Goal: Find specific page/section: Locate item on page

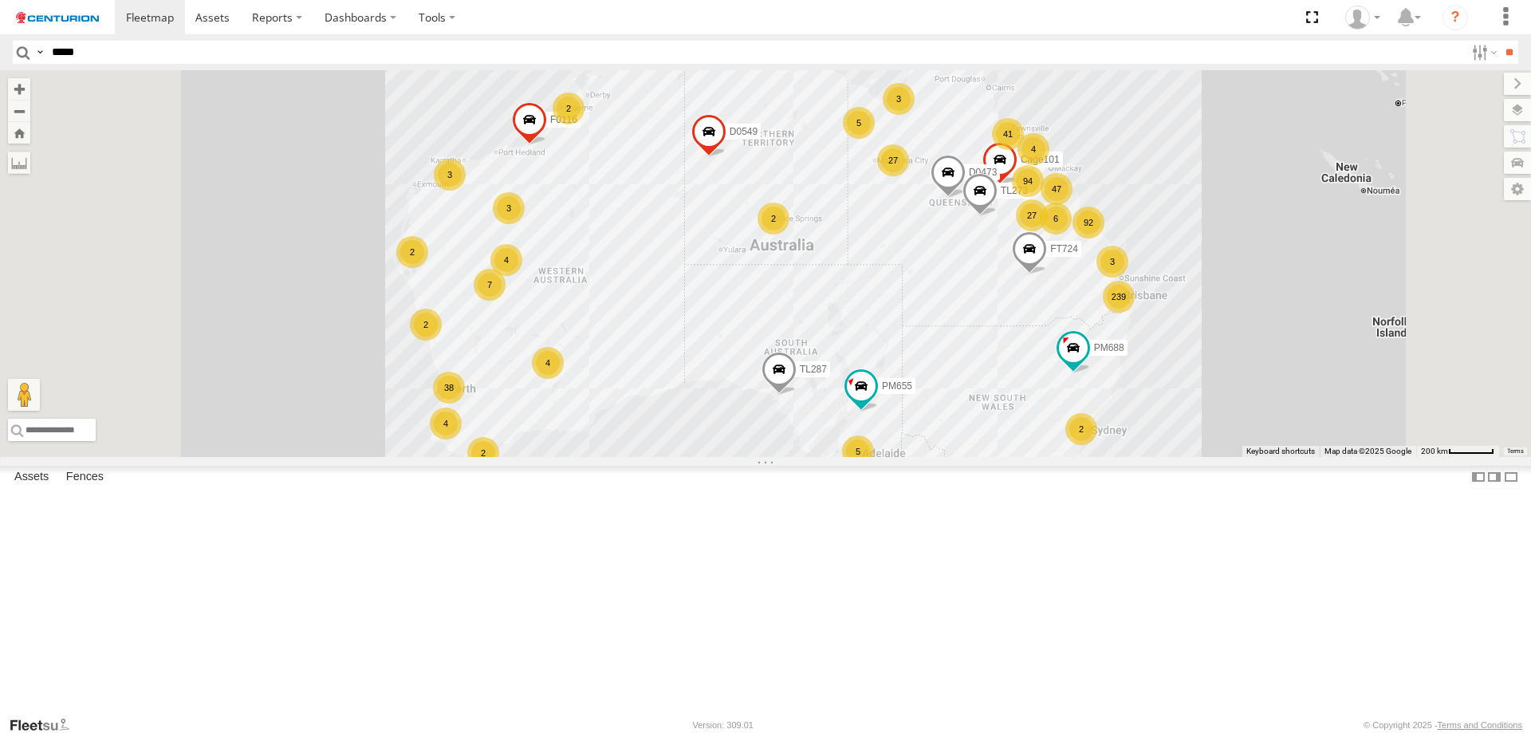
type input "*****"
click at [1500, 41] on input "**" at bounding box center [1509, 52] width 18 height 23
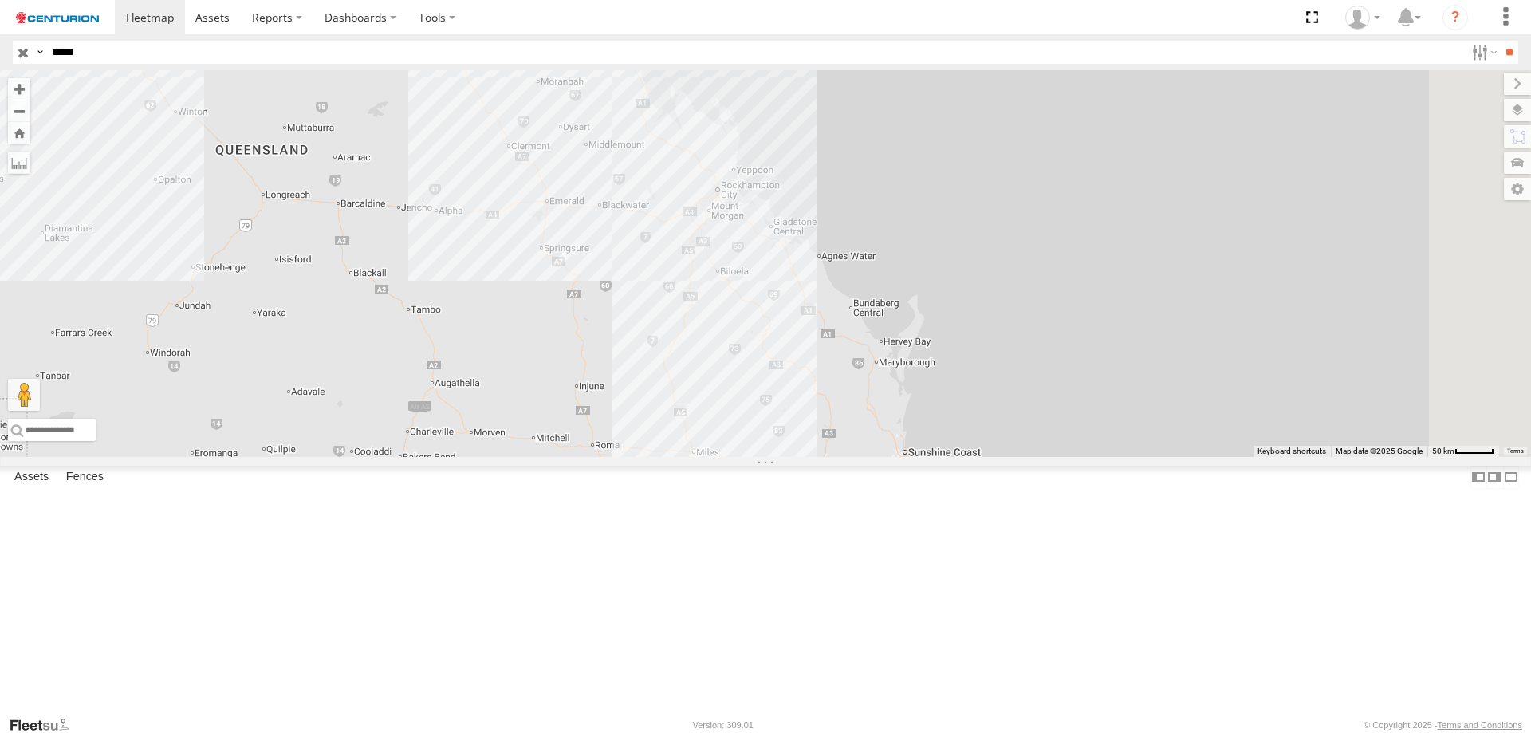
click at [0, 0] on div "PM738" at bounding box center [0, 0] width 0 height 0
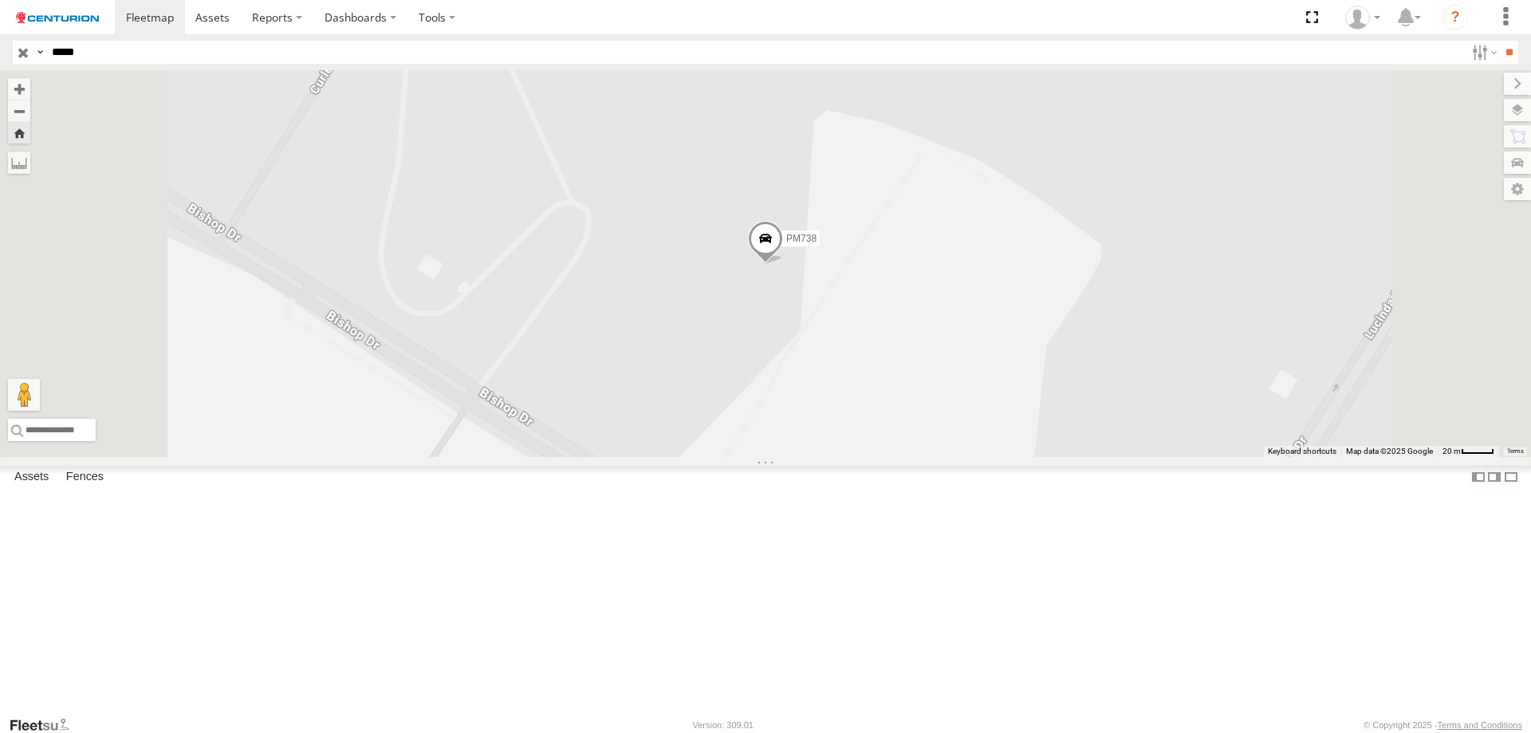
click at [783, 264] on span at bounding box center [765, 242] width 35 height 43
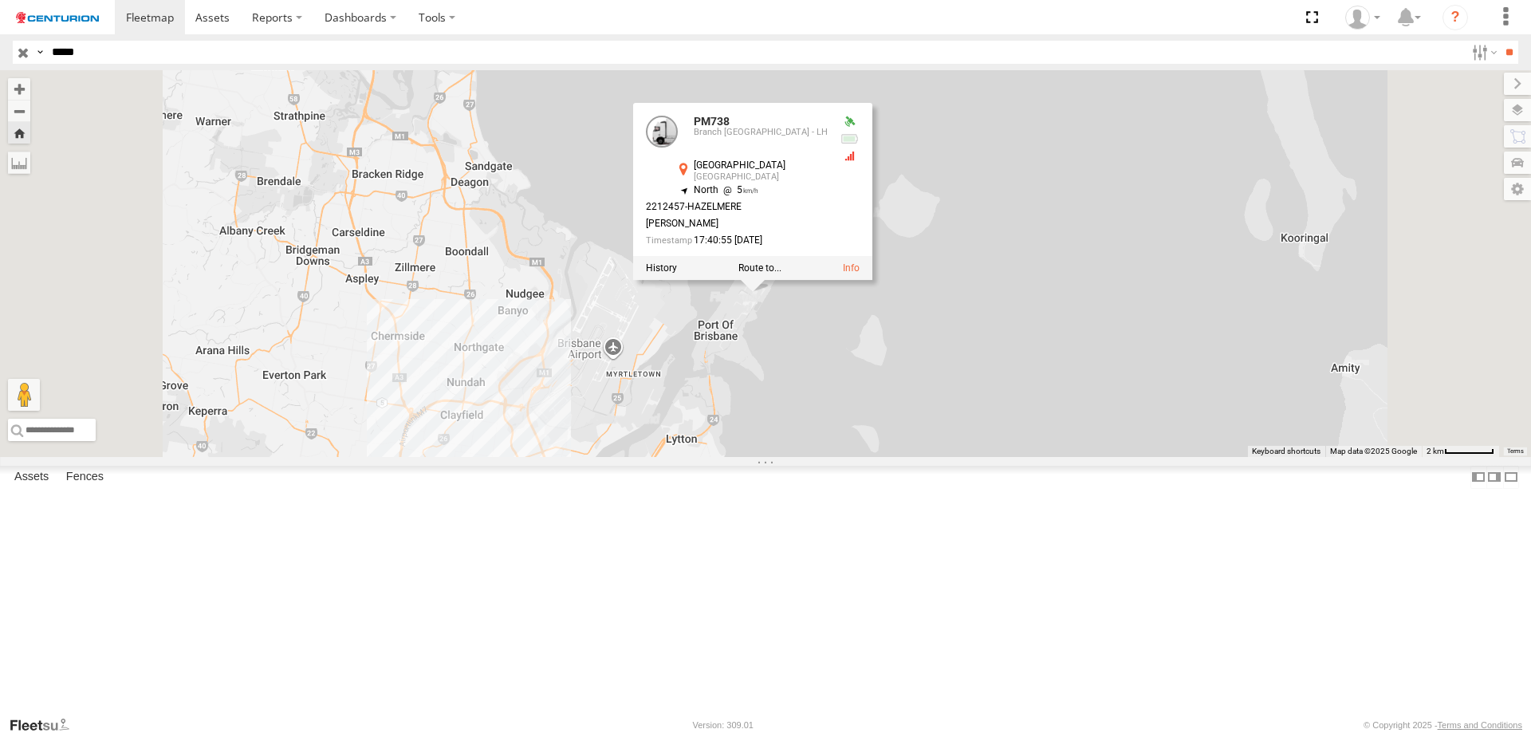
click at [891, 457] on div "PM738 PM738 Branch [GEOGRAPHIC_DATA] - LH [GEOGRAPHIC_DATA] [GEOGRAPHIC_DATA] -…" at bounding box center [765, 263] width 1531 height 387
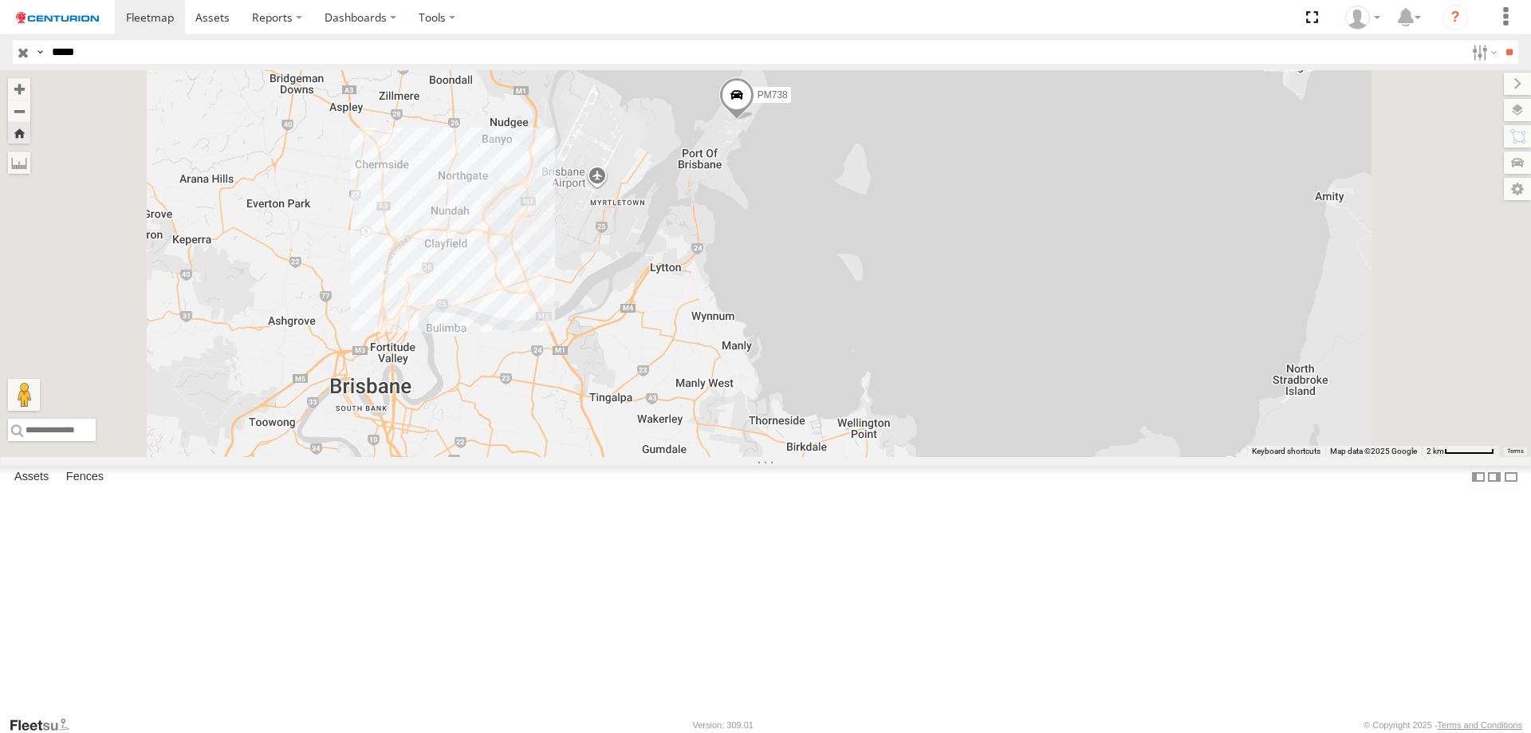
drag, startPoint x: 928, startPoint y: 524, endPoint x: 912, endPoint y: 351, distance: 173.7
click at [912, 351] on div "PM738" at bounding box center [765, 263] width 1531 height 387
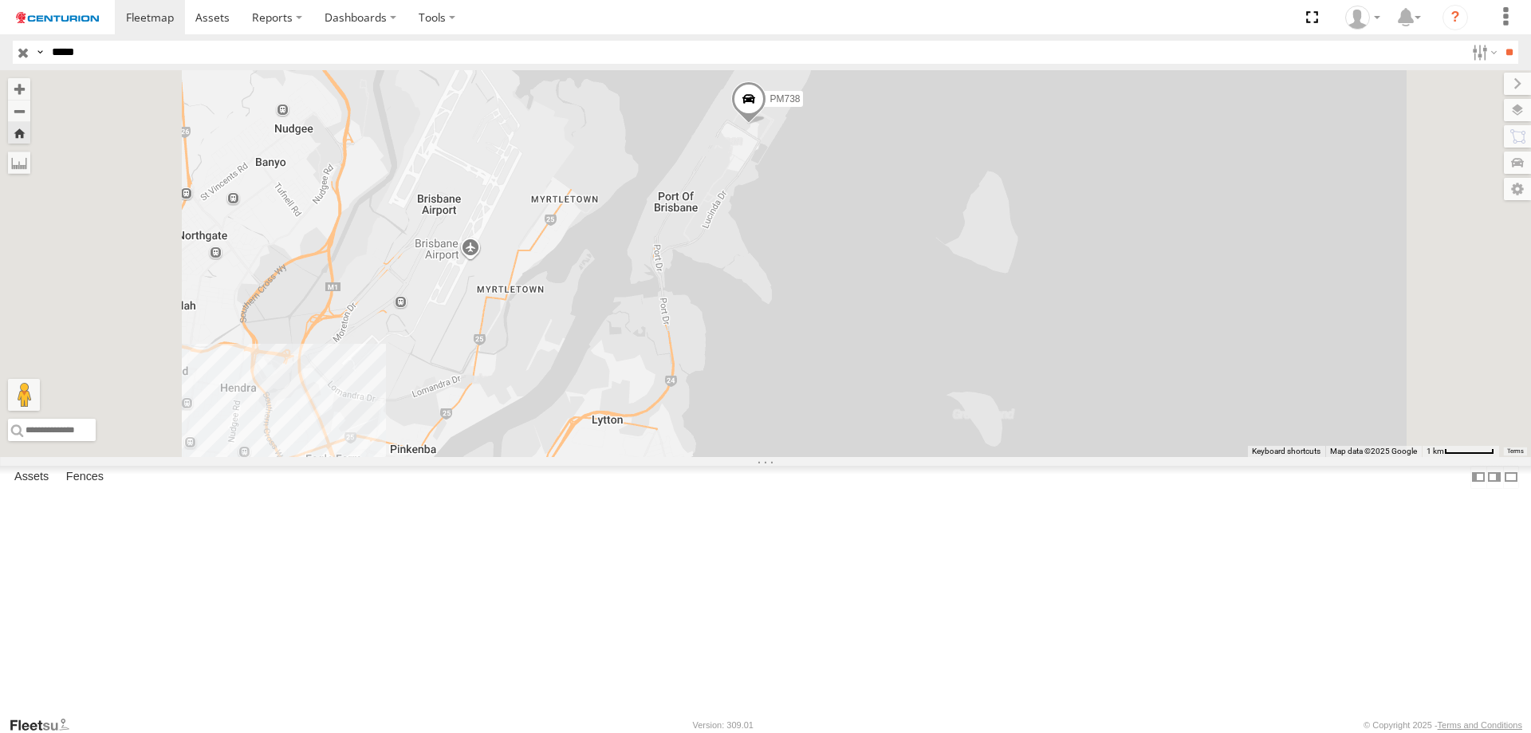
click at [766, 124] on span at bounding box center [748, 102] width 35 height 43
click at [963, 348] on div "PM738 PM738 Branch [GEOGRAPHIC_DATA] - LH [GEOGRAPHIC_DATA] [GEOGRAPHIC_DATA] -…" at bounding box center [765, 263] width 1531 height 387
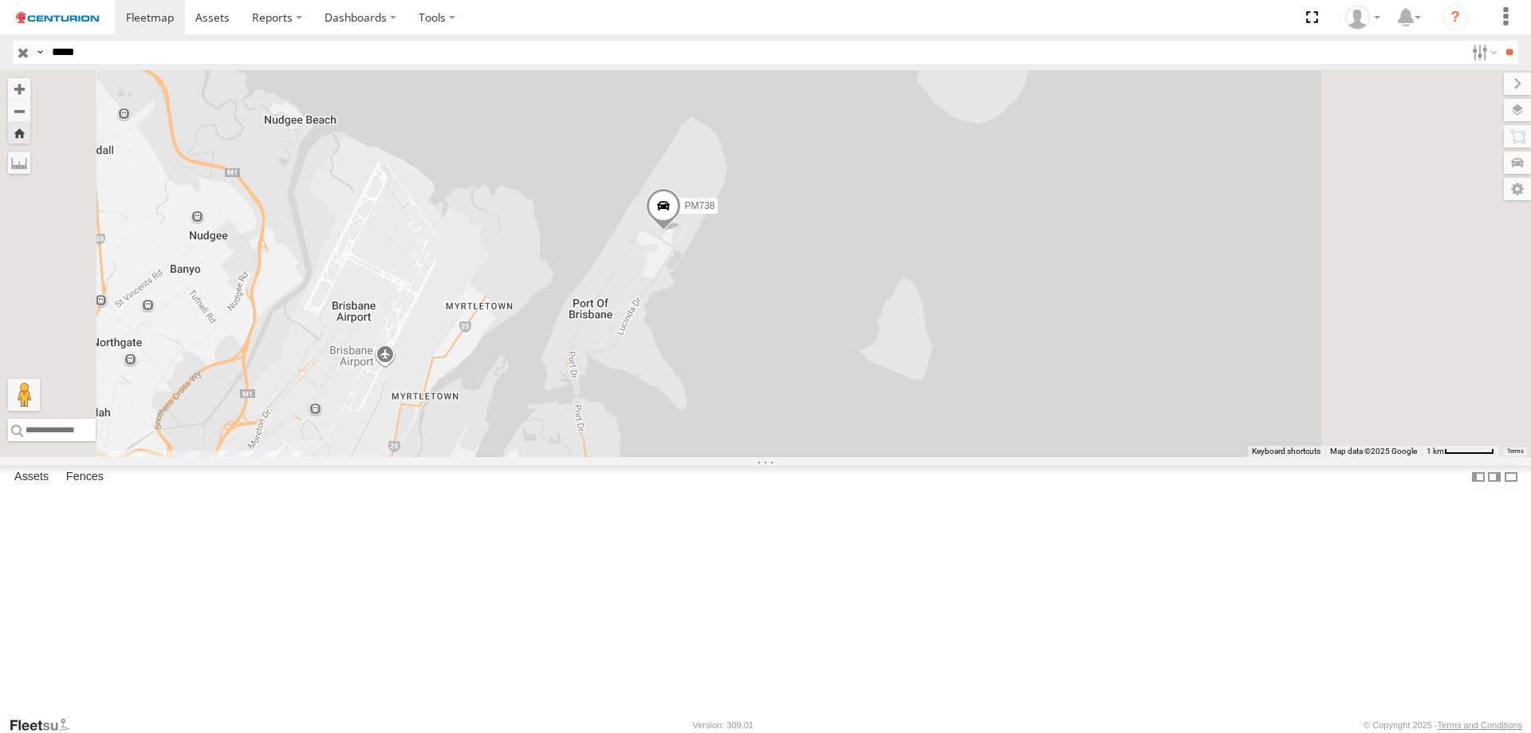
drag, startPoint x: 942, startPoint y: 309, endPoint x: 854, endPoint y: 419, distance: 140.7
click at [854, 419] on div "PM738" at bounding box center [765, 263] width 1531 height 387
